Goal: Find contact information

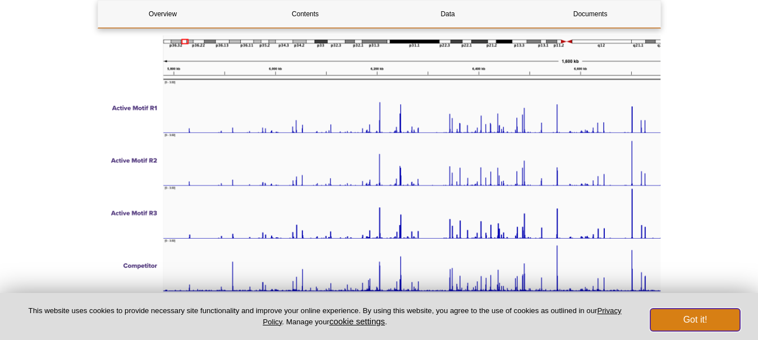
click at [698, 322] on button "Got it!" at bounding box center [695, 320] width 90 height 22
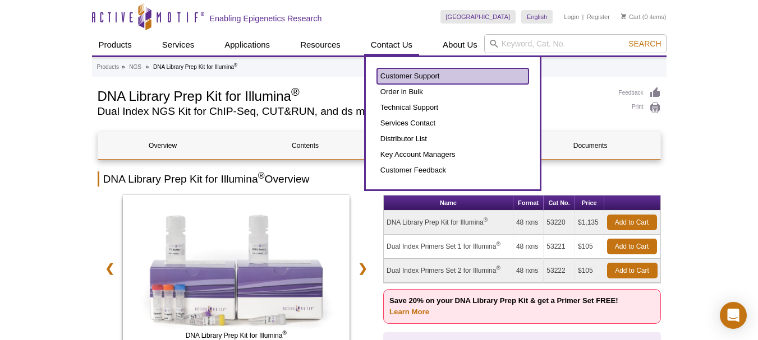
click at [408, 78] on link "Customer Support" at bounding box center [452, 76] width 151 height 16
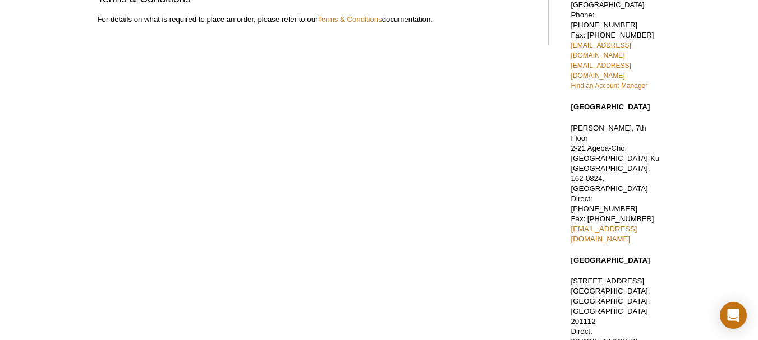
scroll to position [140, 0]
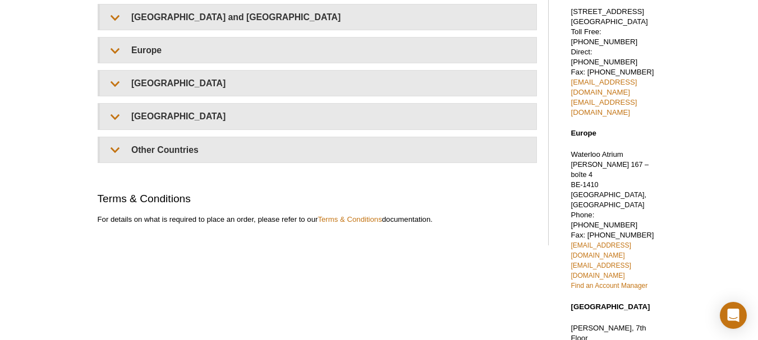
click at [326, 196] on h2 "Terms & Conditions" at bounding box center [317, 198] width 439 height 15
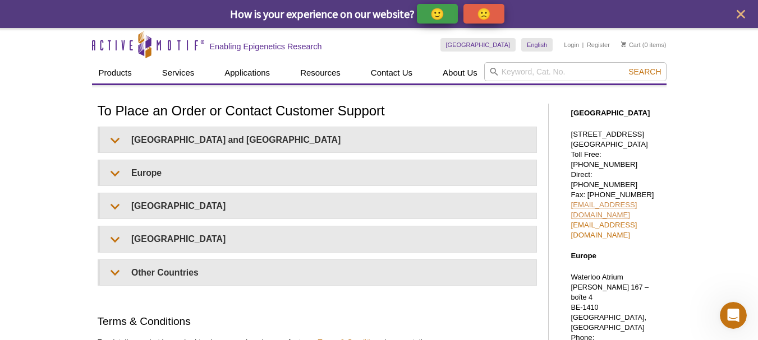
scroll to position [0, 0]
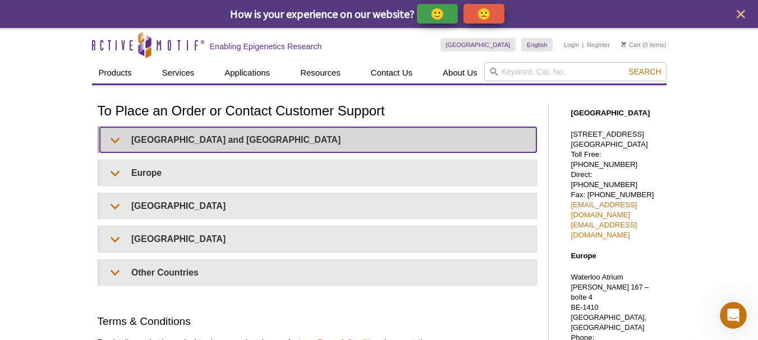
click at [251, 148] on summary "[GEOGRAPHIC_DATA] and [GEOGRAPHIC_DATA]" at bounding box center [318, 139] width 436 height 25
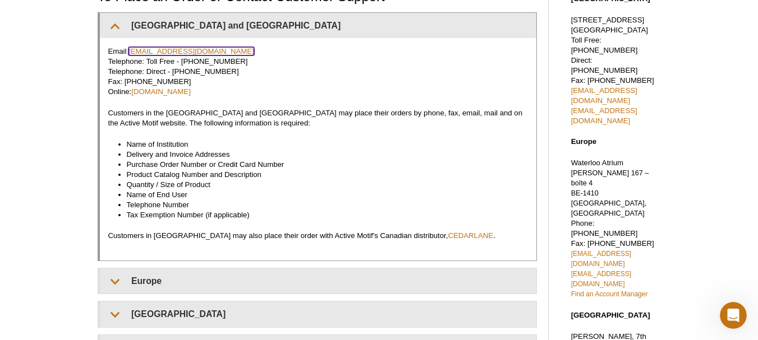
scroll to position [116, 0]
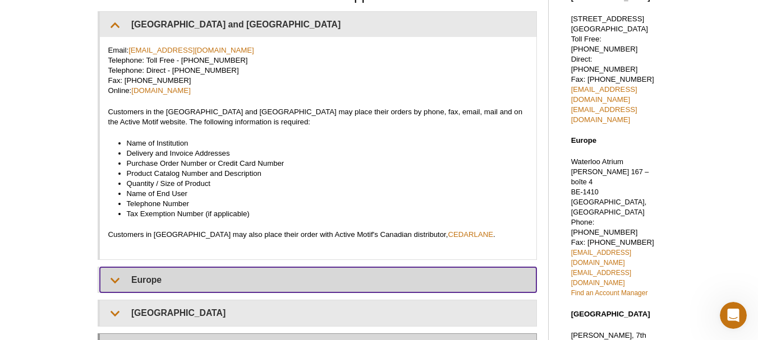
drag, startPoint x: 287, startPoint y: 311, endPoint x: 291, endPoint y: 338, distance: 27.8
click at [291, 338] on div "[GEOGRAPHIC_DATA] and [GEOGRAPHIC_DATA] Email: [EMAIL_ADDRESS][DOMAIN_NAME] Tel…" at bounding box center [317, 202] width 439 height 382
